Goal: Check status

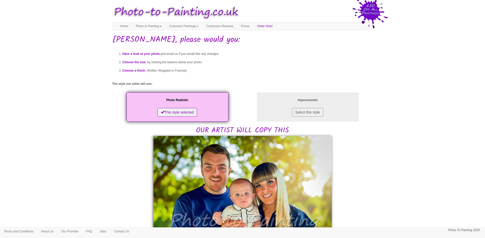
scroll to position [102, 0]
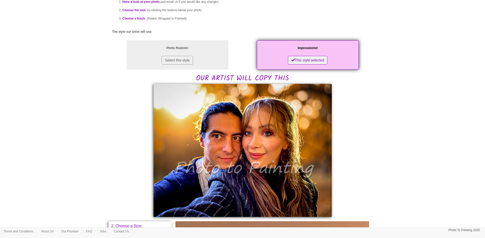
scroll to position [102, 0]
